Goal: Information Seeking & Learning: Compare options

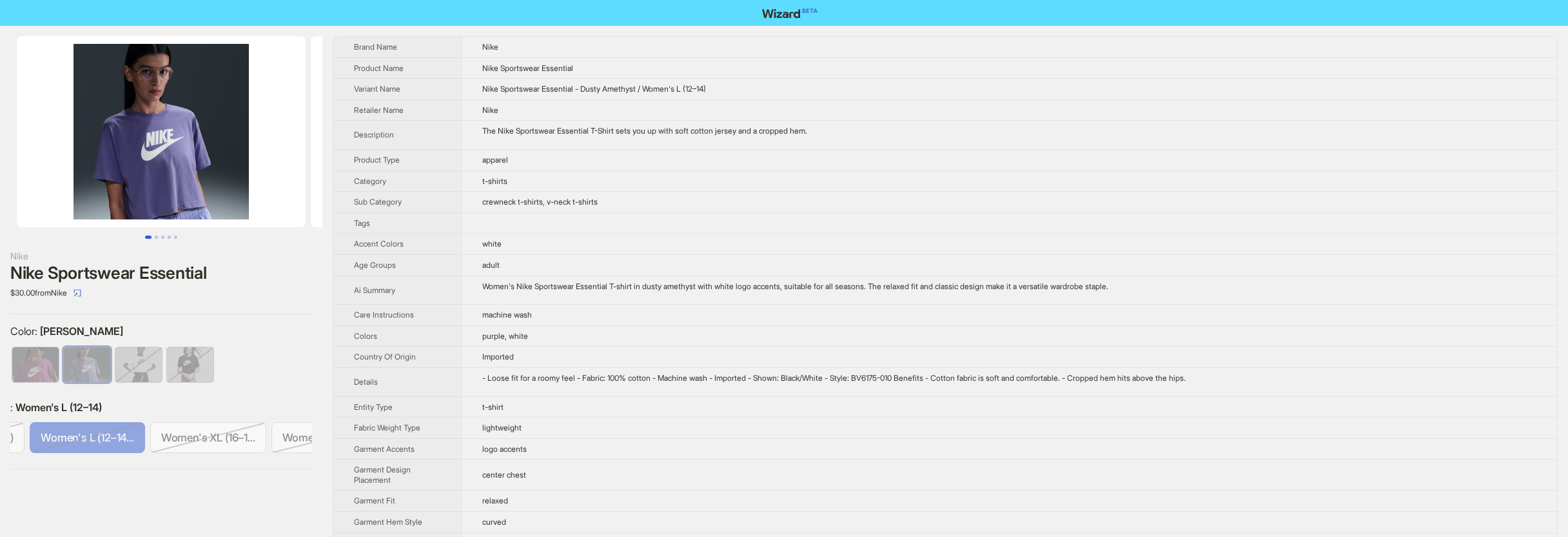
scroll to position [0, 335]
click at [98, 438] on span "Women's L (12–14..." at bounding box center [78, 437] width 94 height 13
click at [98, 437] on span "Women's L (12–14..." at bounding box center [78, 437] width 94 height 13
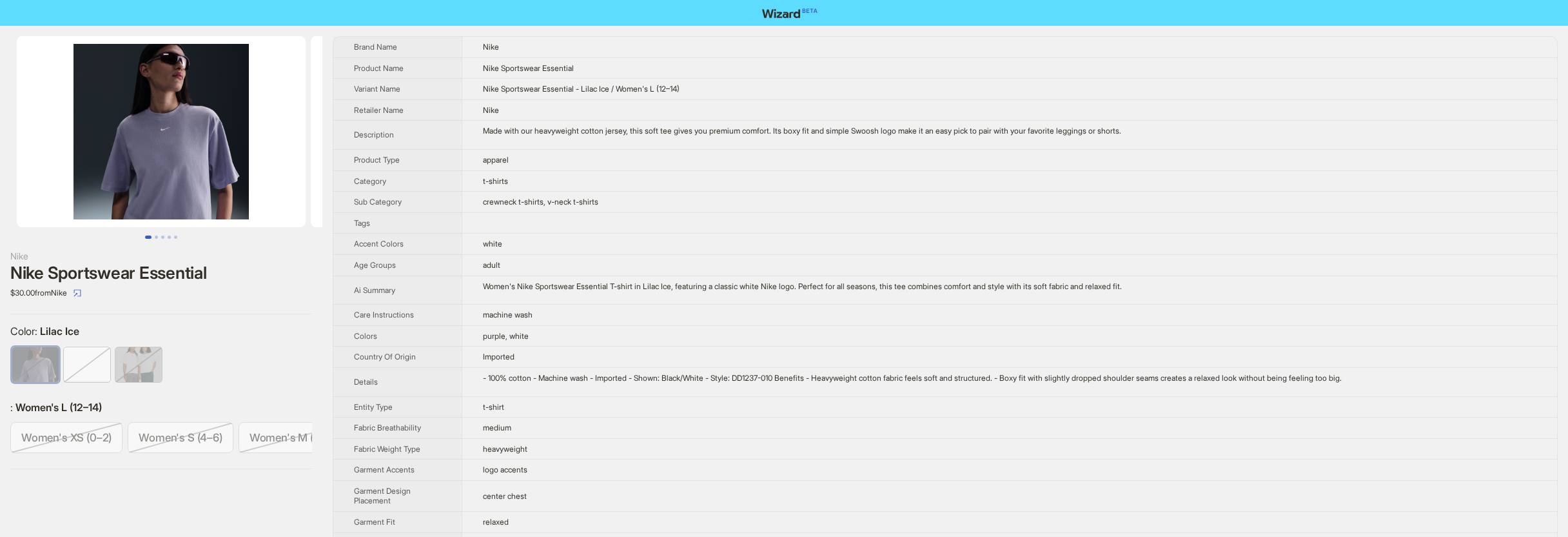
scroll to position [0, 335]
click at [89, 431] on span "Women's L (12–14..." at bounding box center [78, 437] width 94 height 13
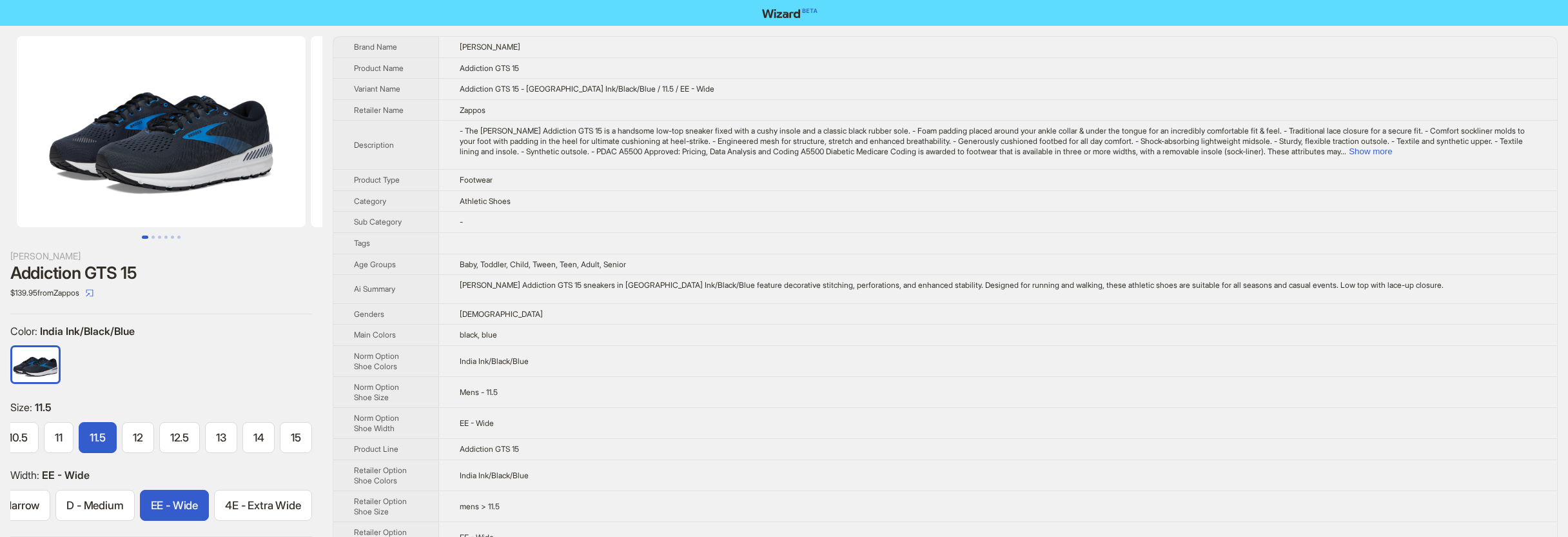
scroll to position [0, 288]
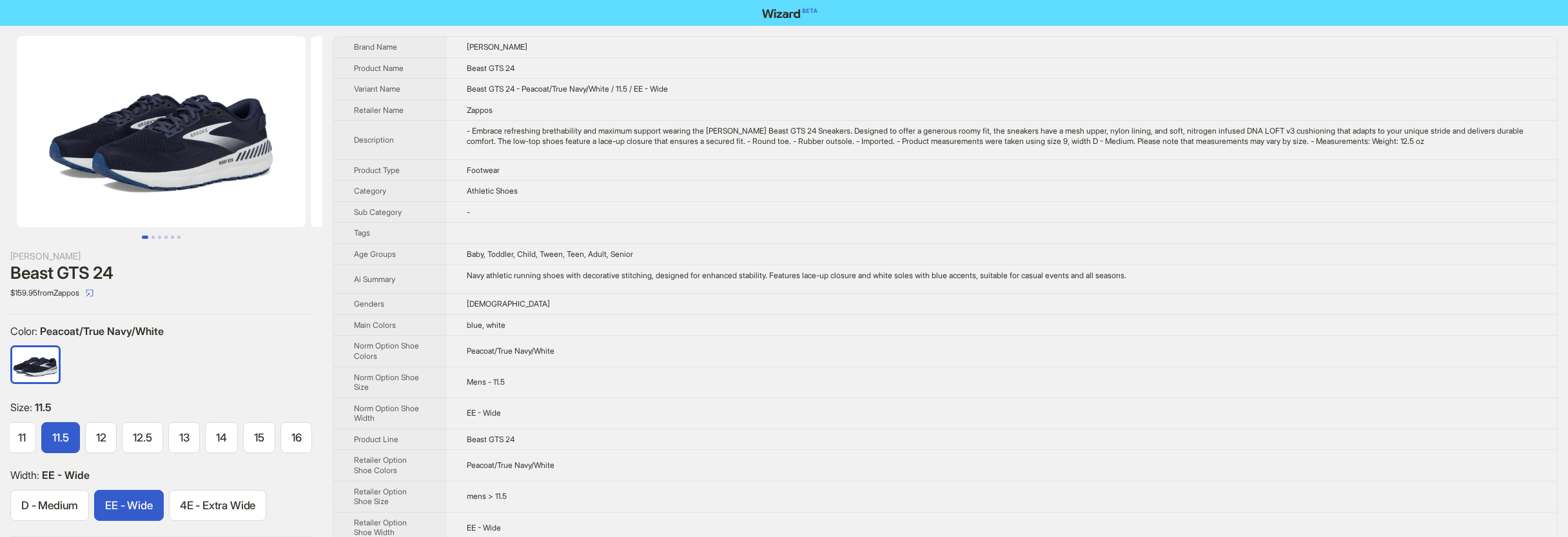
scroll to position [0, 251]
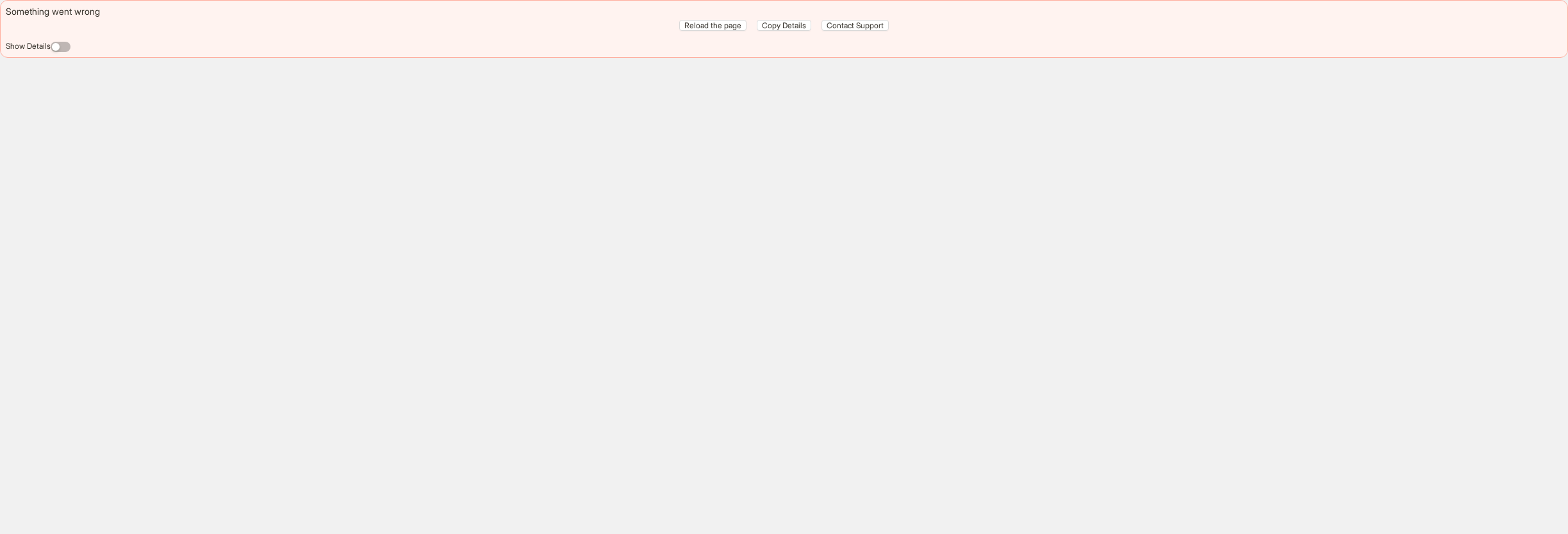
click at [66, 52] on div "Something went wrong Reload the page Copy Details Contact Support Show Details" at bounding box center [784, 29] width 1568 height 58
click at [63, 45] on span "button" at bounding box center [60, 47] width 20 height 10
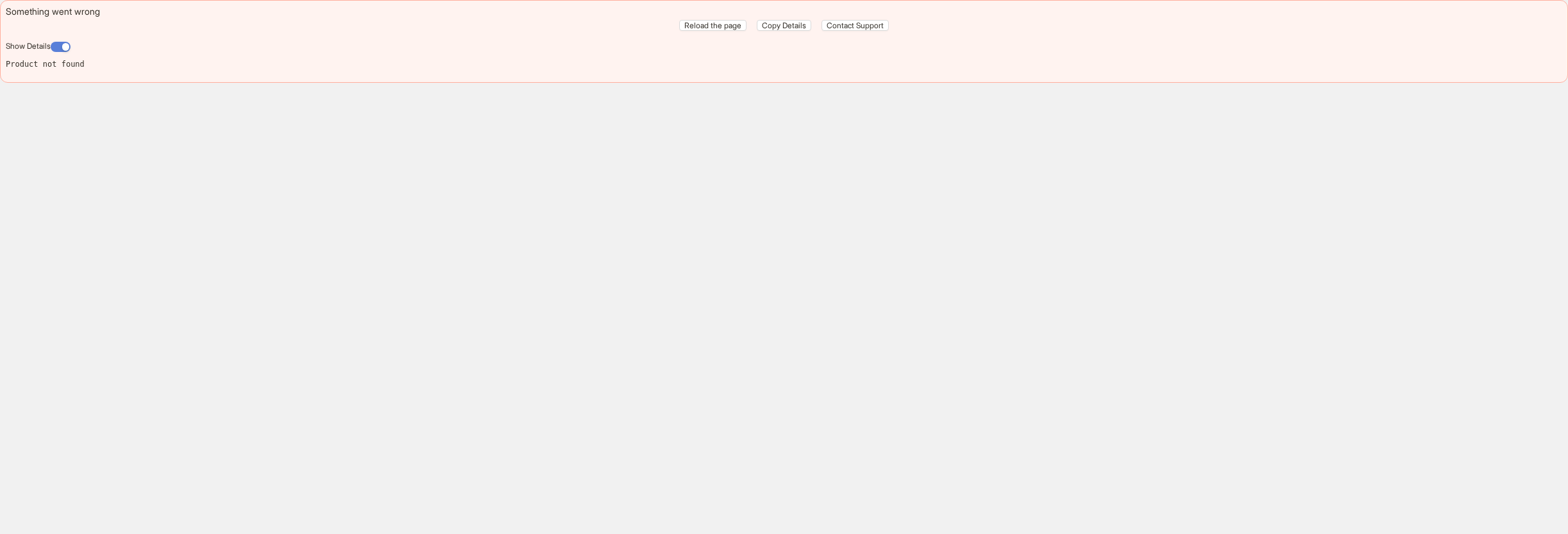
click at [60, 47] on span "button" at bounding box center [60, 47] width 20 height 10
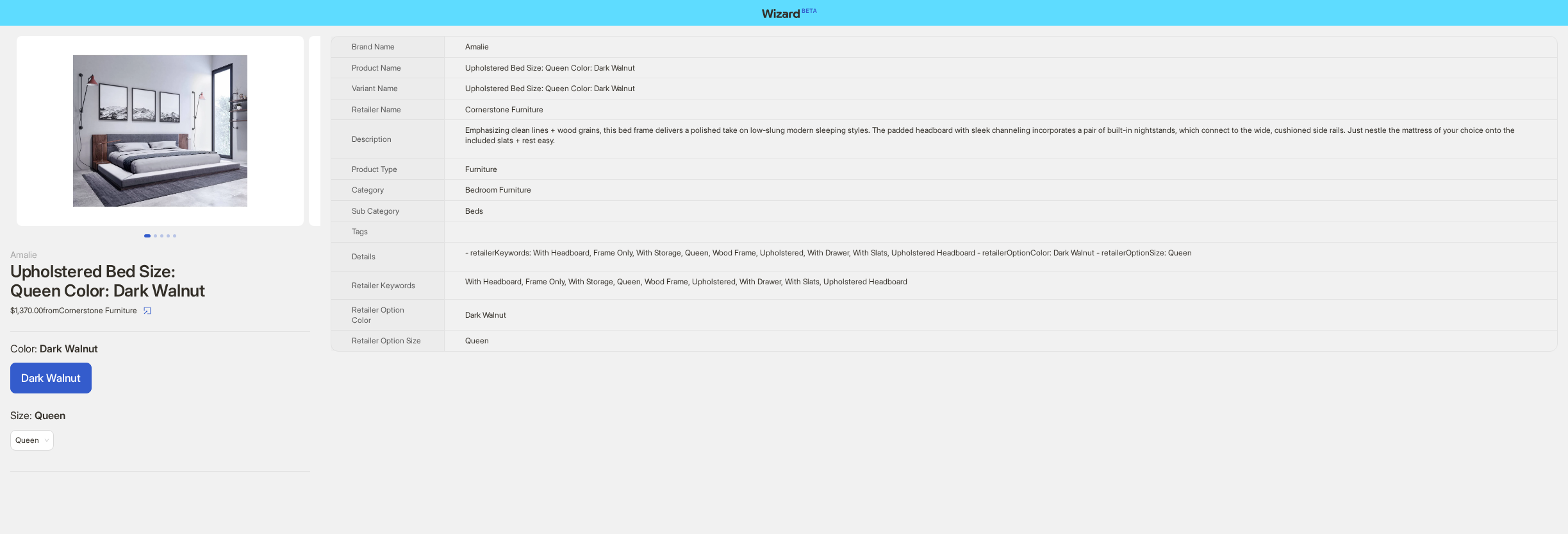
click at [225, 166] on img at bounding box center [161, 130] width 288 height 190
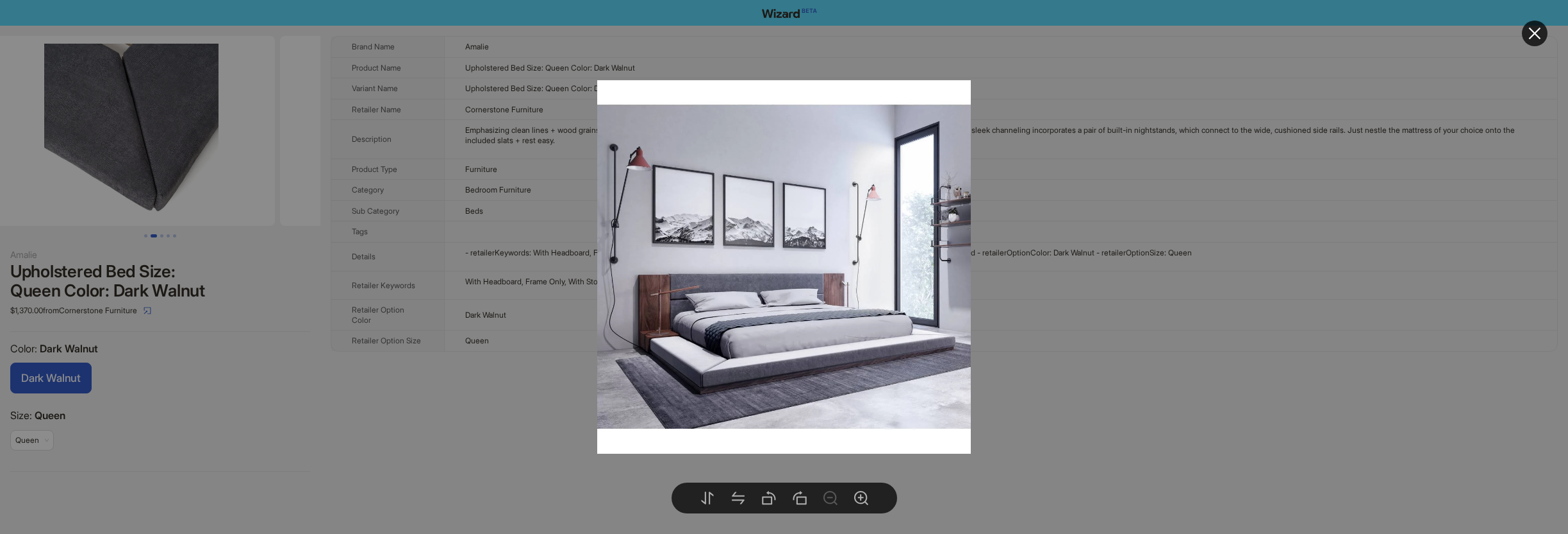
drag, startPoint x: 213, startPoint y: 180, endPoint x: -1, endPoint y: 149, distance: 216.2
click at [0, 149] on html "Amalie Upholstered Bed Size: Queen Color: Dark Walnut $1,370.00 from Cornerston…" at bounding box center [784, 267] width 1568 height 534
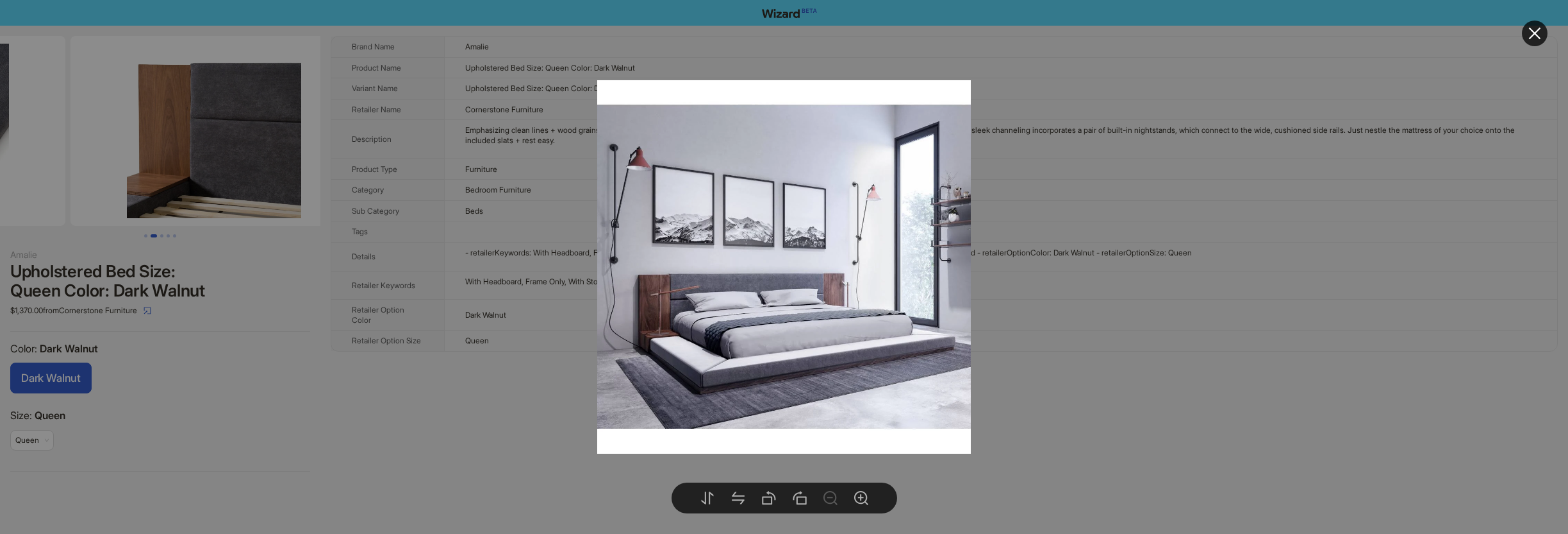
drag, startPoint x: 211, startPoint y: 165, endPoint x: 52, endPoint y: 159, distance: 159.1
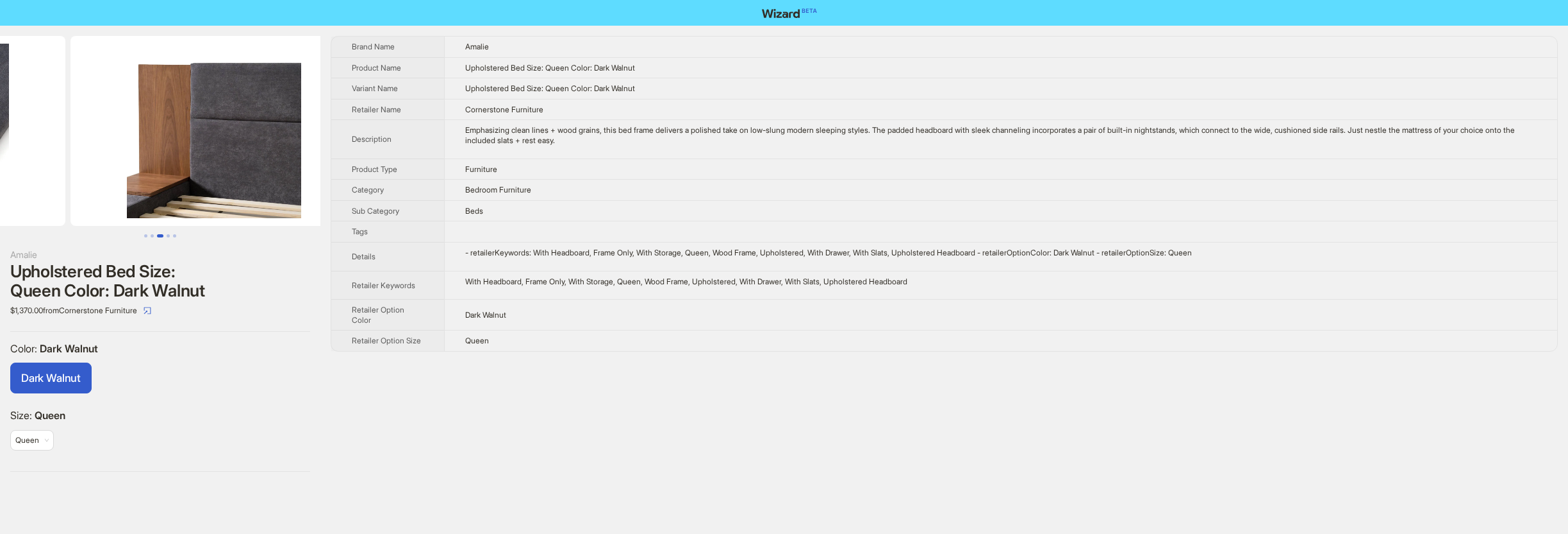
scroll to position [0, 584]
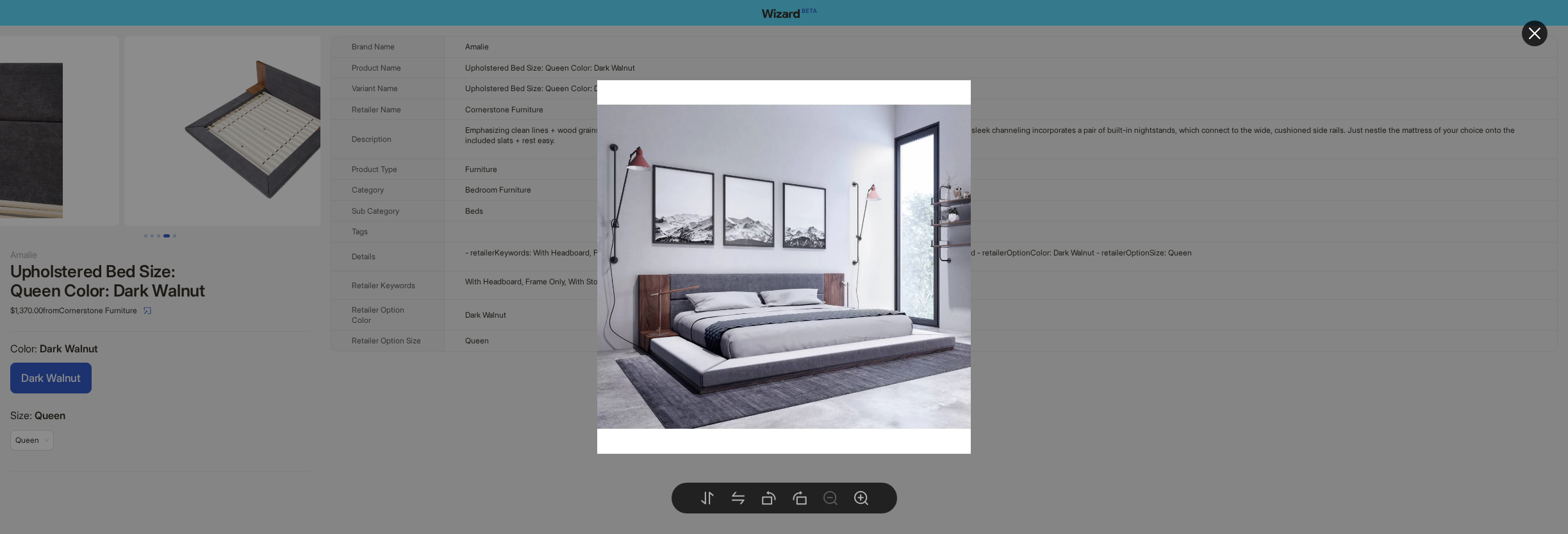
drag, startPoint x: 204, startPoint y: 165, endPoint x: 80, endPoint y: 153, distance: 124.6
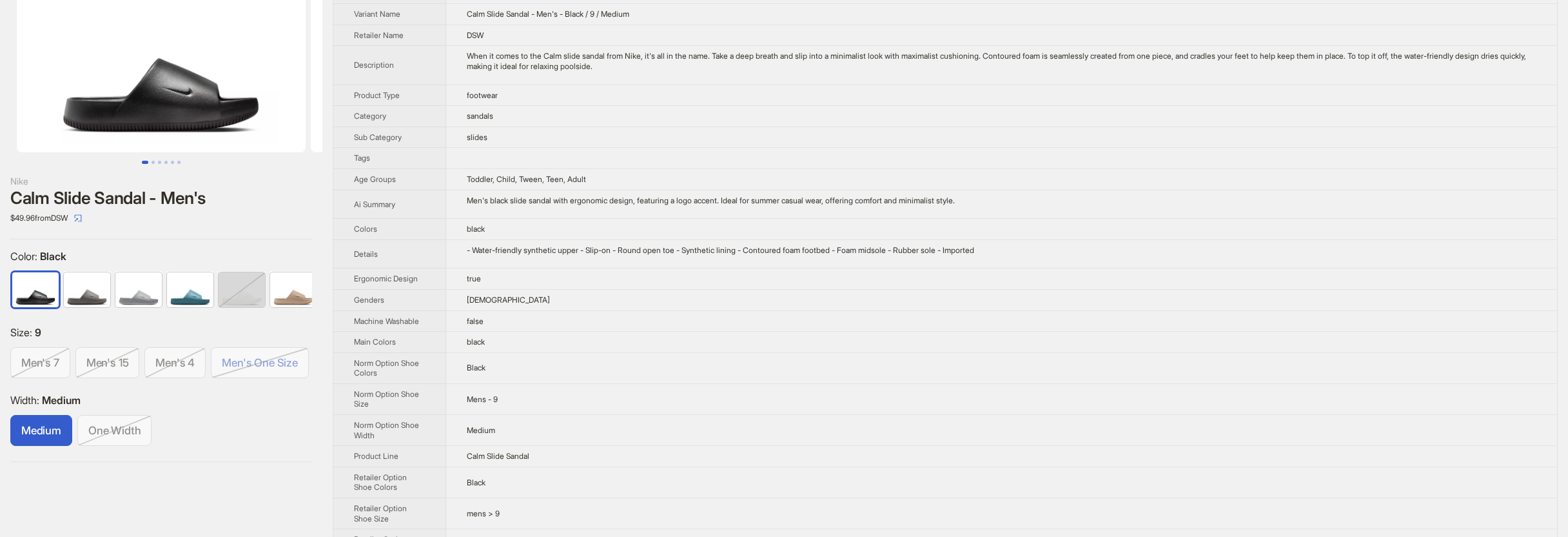
scroll to position [76, 0]
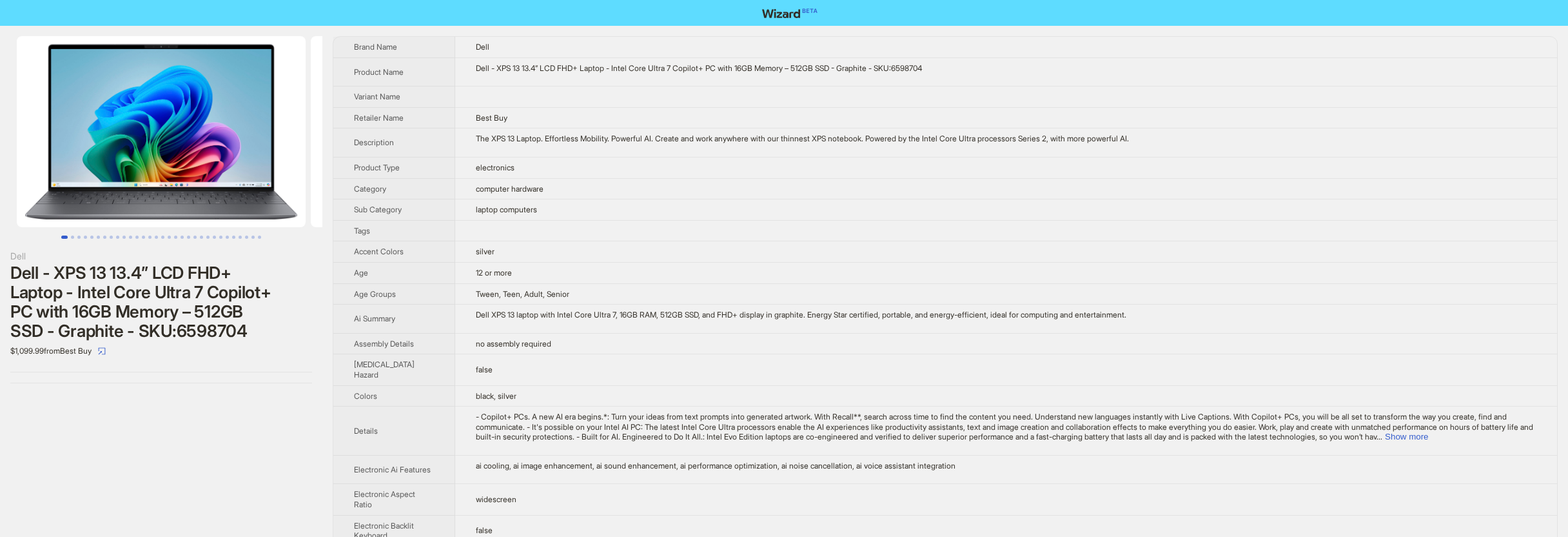
click at [877, 196] on td "computer hardware" at bounding box center [1005, 188] width 1101 height 21
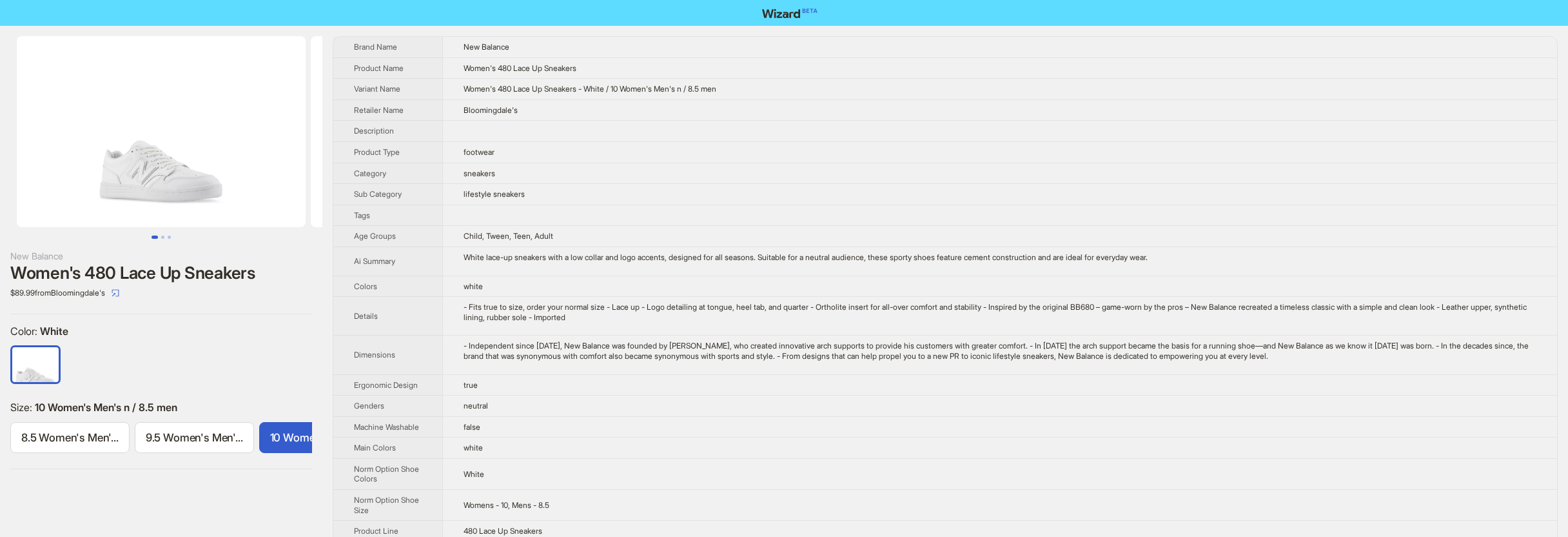
scroll to position [0, 239]
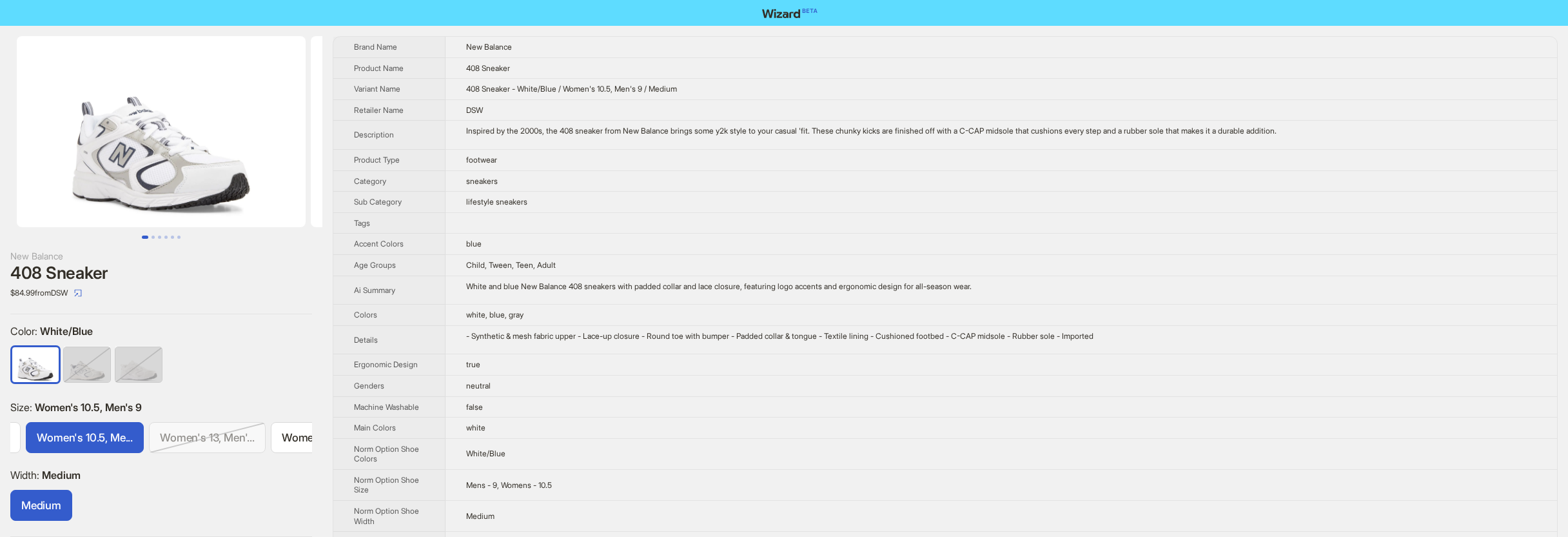
scroll to position [0, 363]
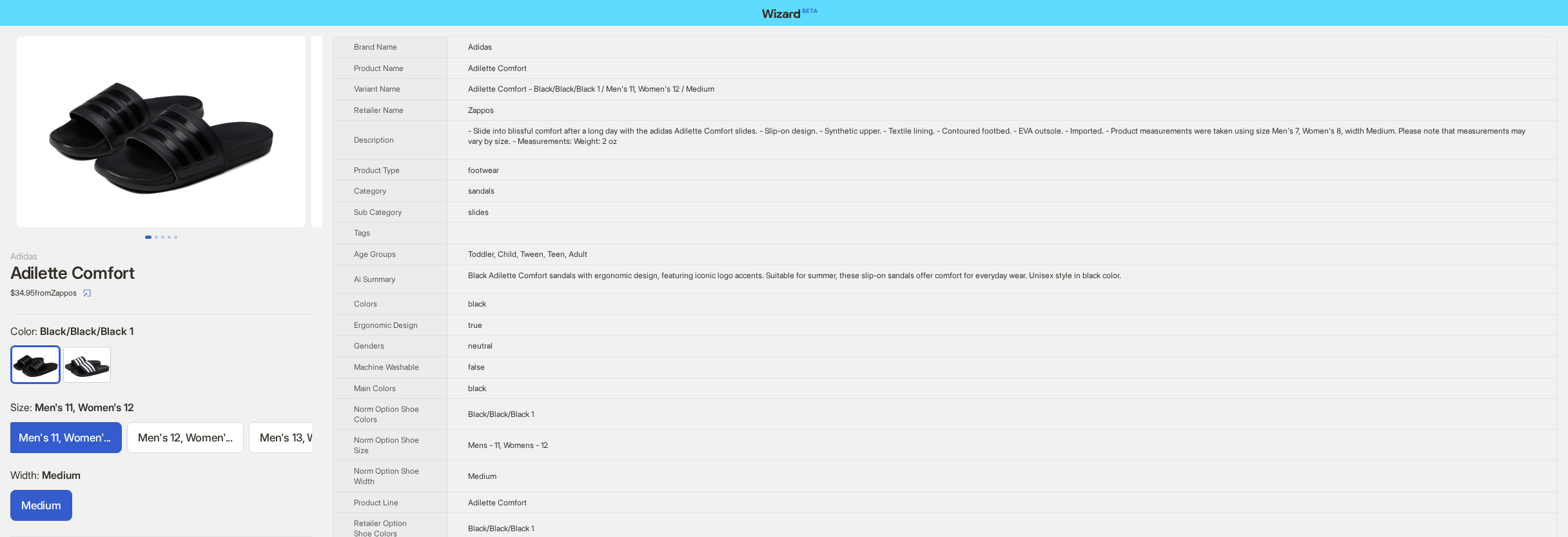
scroll to position [0, 886]
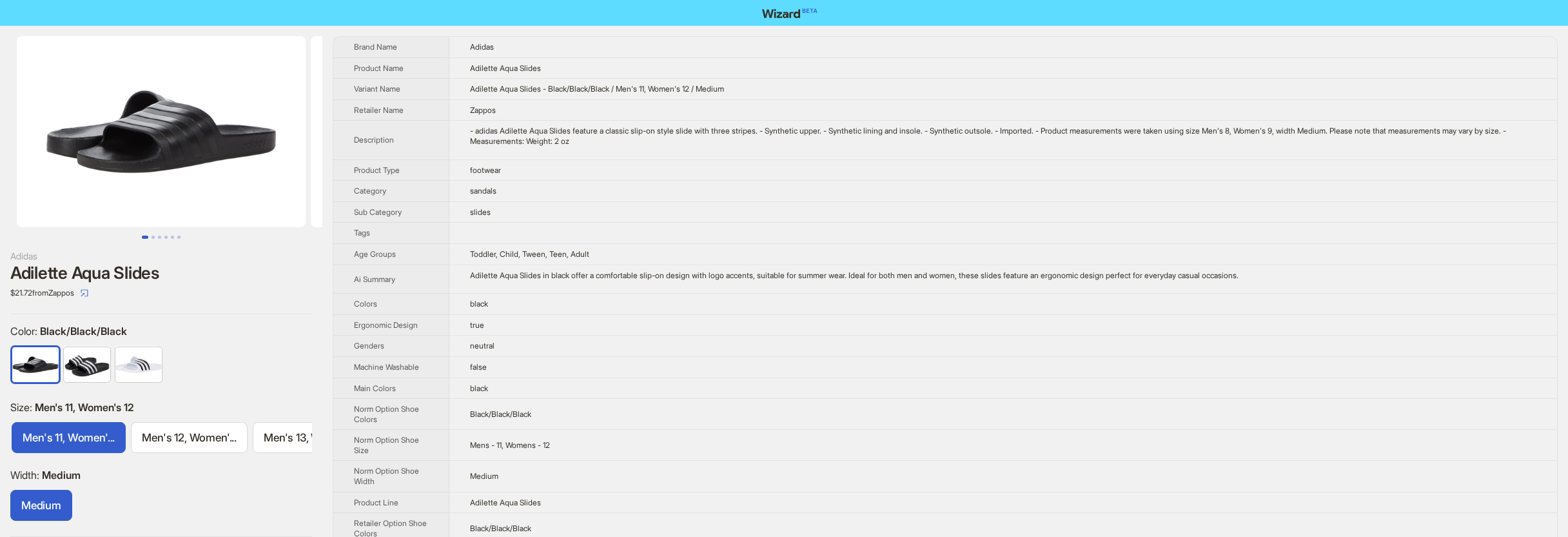
scroll to position [0, 886]
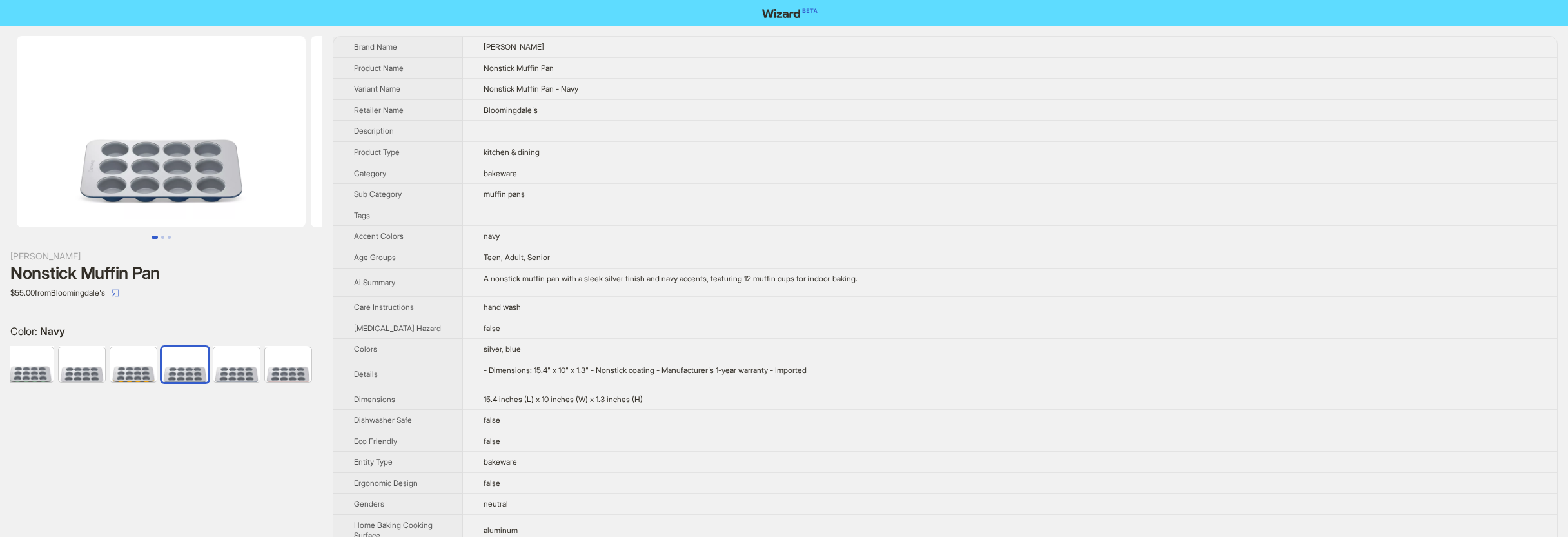
scroll to position [0, 59]
